Goal: Information Seeking & Learning: Find specific page/section

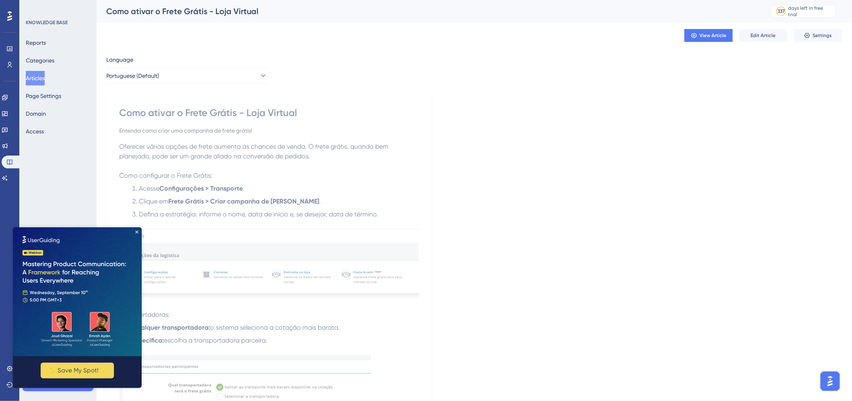
click at [134, 229] on img at bounding box center [76, 291] width 129 height 129
click at [36, 79] on button "Articles" at bounding box center [35, 78] width 19 height 14
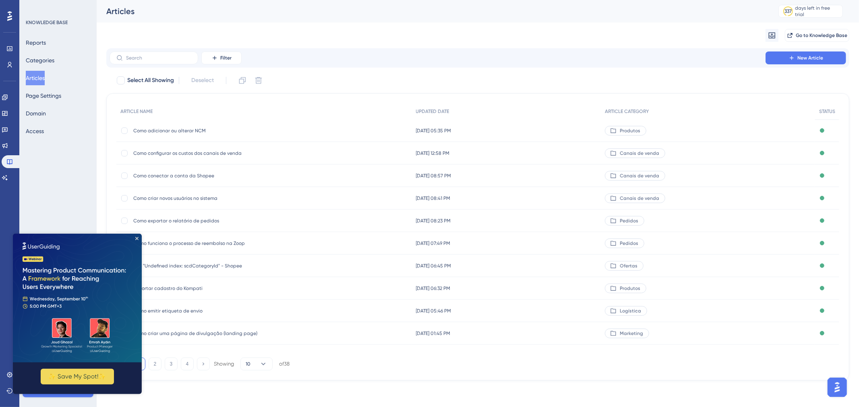
click at [139, 235] on img at bounding box center [77, 298] width 129 height 129
click at [137, 238] on icon "Close Preview" at bounding box center [136, 238] width 3 height 3
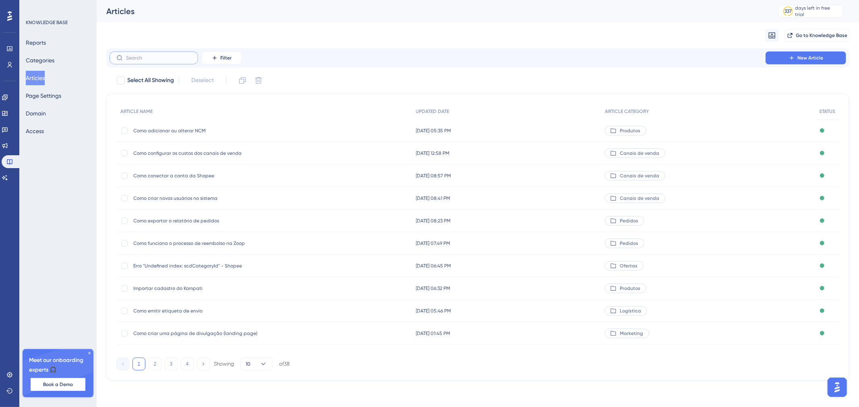
click at [147, 59] on input "text" at bounding box center [158, 58] width 65 height 6
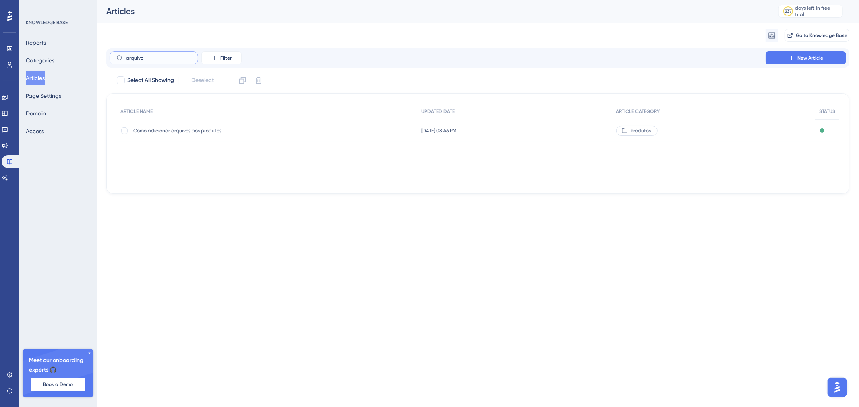
type input "arquivo"
checkbox input "true"
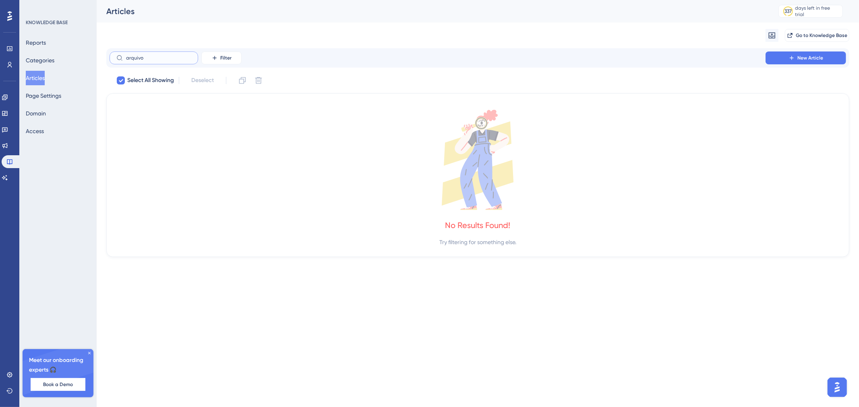
type input "arquivo"
checkbox input "false"
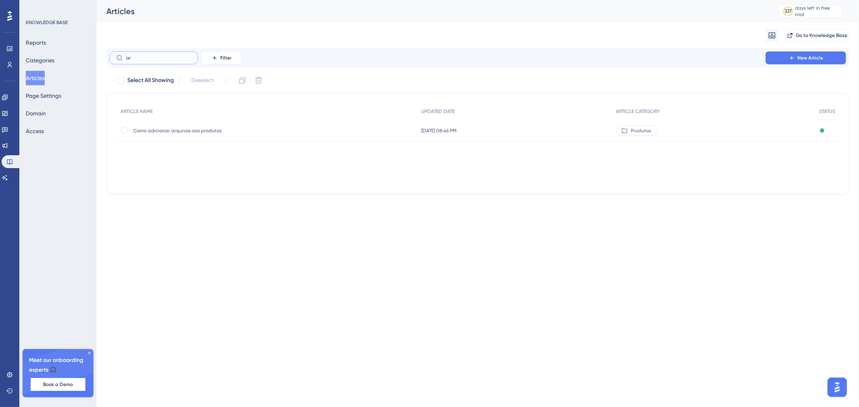
type input "a"
type input "c"
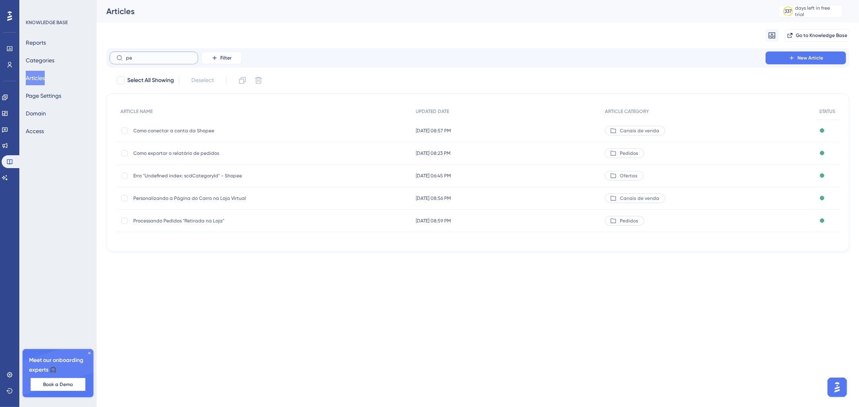
type input "p"
